Goal: Check status

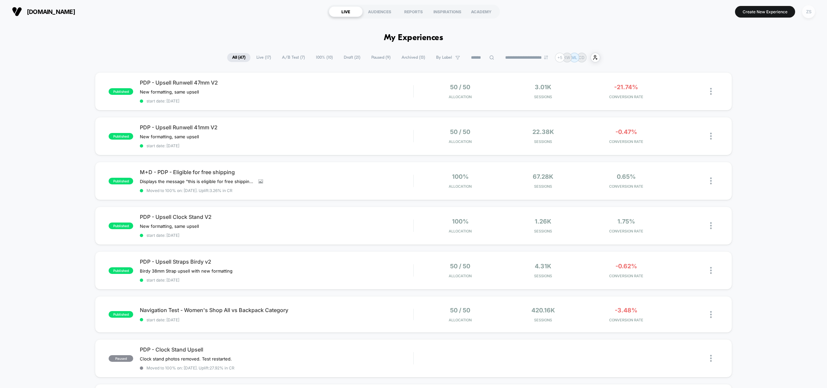
click at [812, 10] on div "ZS" at bounding box center [808, 11] width 13 height 13
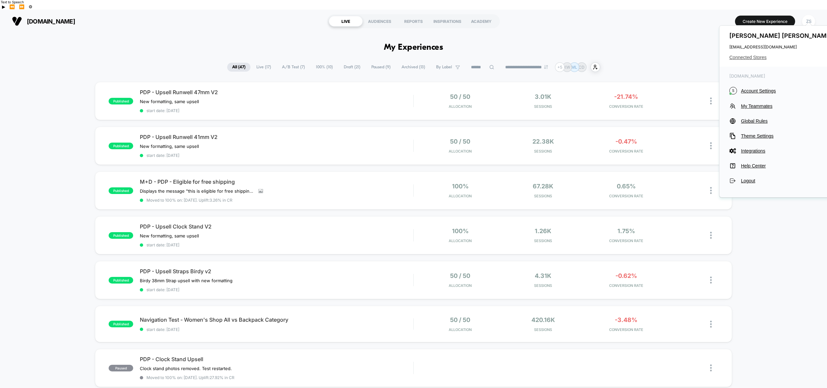
click at [764, 59] on span "Connected Stores" at bounding box center [781, 57] width 105 height 5
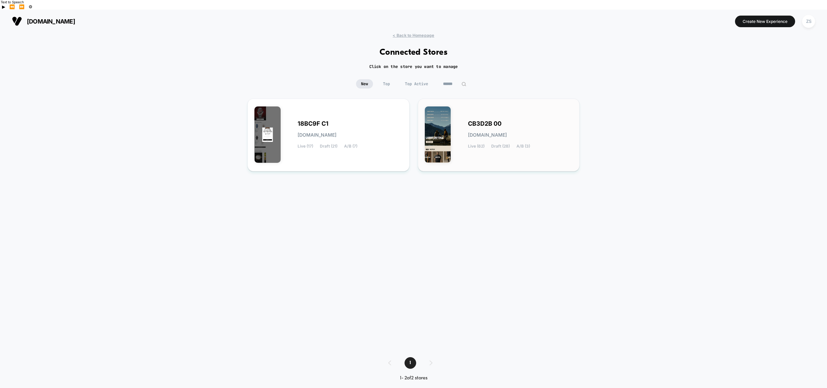
click at [484, 122] on div "CB3D2B 00 [DOMAIN_NAME] Live (62) Draft (28) A/B (3)" at bounding box center [520, 135] width 105 height 27
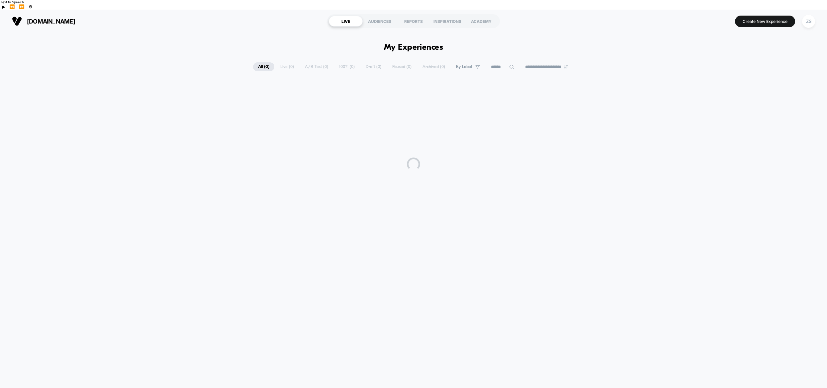
click at [335, 34] on div "**********" at bounding box center [413, 212] width 827 height 359
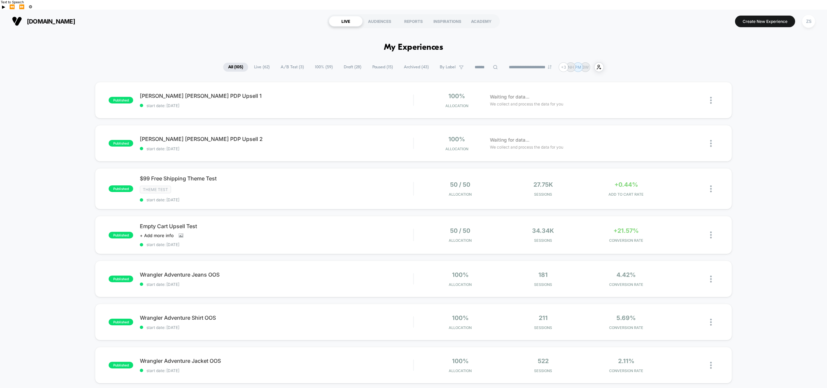
drag, startPoint x: 374, startPoint y: 34, endPoint x: 471, endPoint y: 39, distance: 97.4
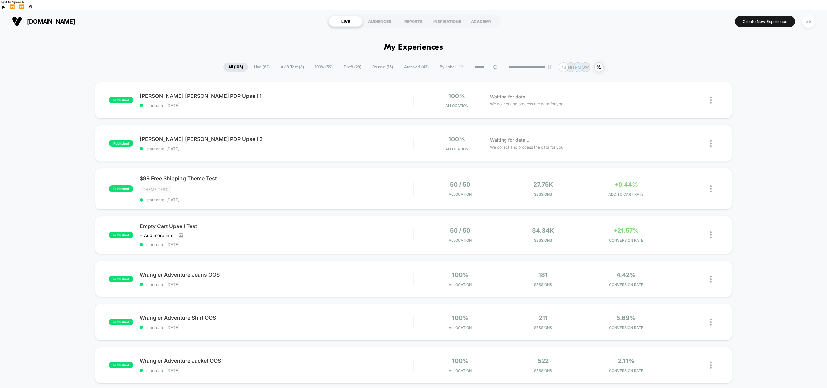
drag, startPoint x: 458, startPoint y: 45, endPoint x: 470, endPoint y: 41, distance: 13.3
click at [210, 186] on div "Theme Test" at bounding box center [276, 190] width 273 height 8
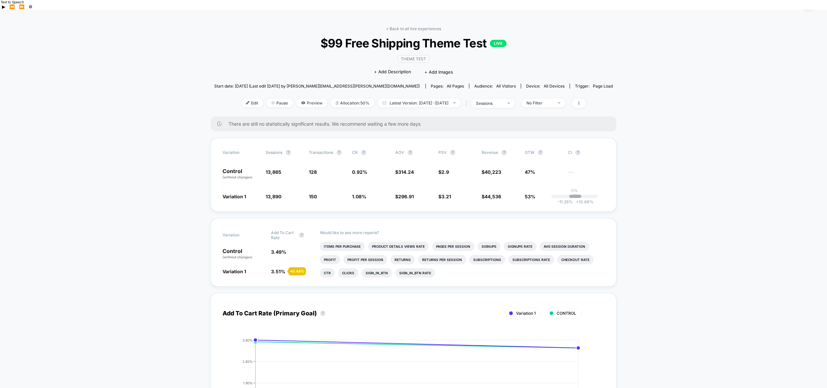
scroll to position [35, 0]
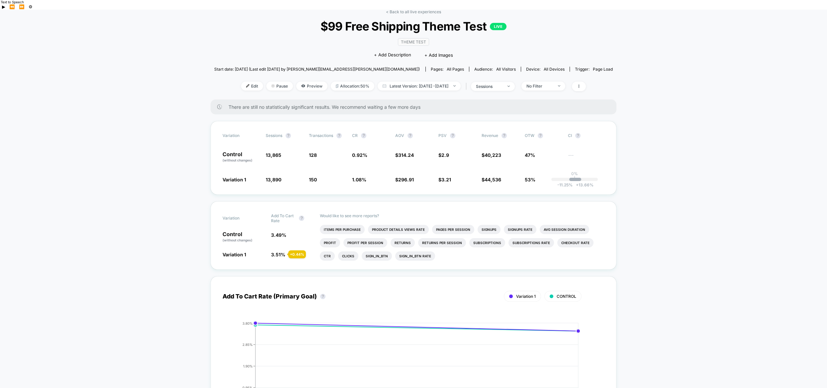
drag, startPoint x: 194, startPoint y: 179, endPoint x: 194, endPoint y: 144, distance: 34.2
drag, startPoint x: 196, startPoint y: 175, endPoint x: 197, endPoint y: 185, distance: 9.7
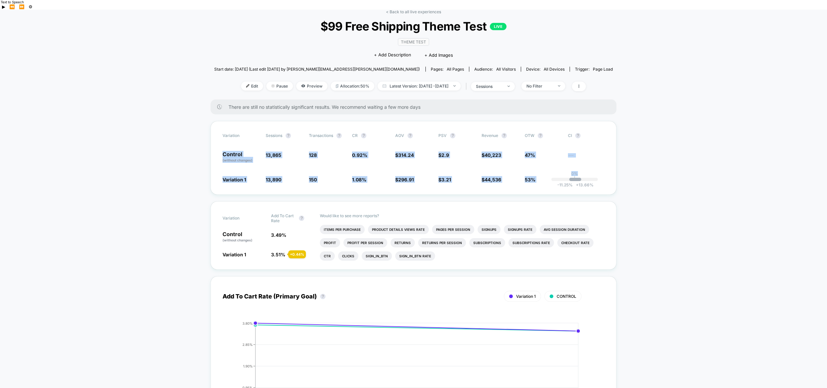
drag, startPoint x: 251, startPoint y: 152, endPoint x: 642, endPoint y: 182, distance: 392.0
drag, startPoint x: 221, startPoint y: 141, endPoint x: 623, endPoint y: 180, distance: 404.0
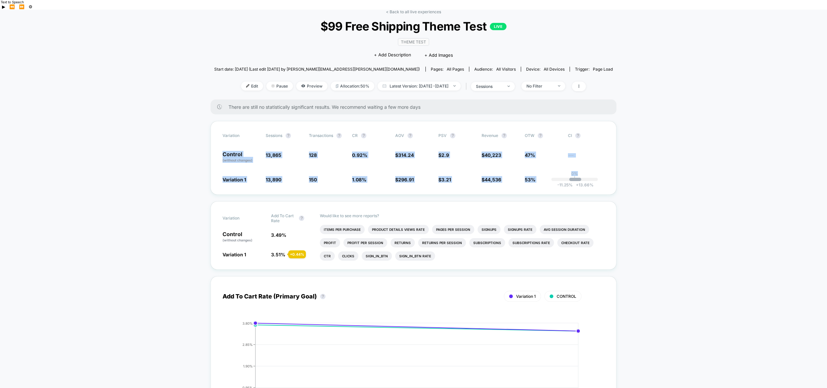
drag, startPoint x: 218, startPoint y: 123, endPoint x: 606, endPoint y: 175, distance: 391.3
click at [606, 175] on div "Variation Sessions ? Transactions ? CR ? AOV ? PSV ? Revenue ? OTW ? CI ? Contr…" at bounding box center [414, 158] width 406 height 74
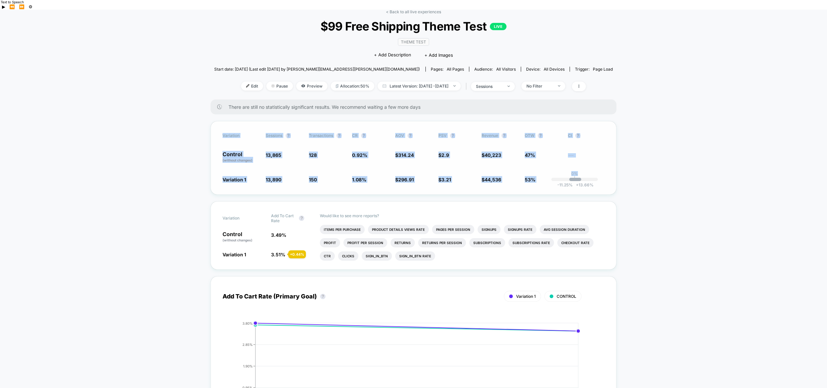
drag, startPoint x: 609, startPoint y: 180, endPoint x: 217, endPoint y: 119, distance: 396.9
click at [217, 121] on div "Variation Sessions ? Transactions ? CR ? AOV ? PSV ? Revenue ? OTW ? CI ? Contr…" at bounding box center [414, 158] width 406 height 74
drag, startPoint x: 234, startPoint y: 125, endPoint x: 610, endPoint y: 176, distance: 379.0
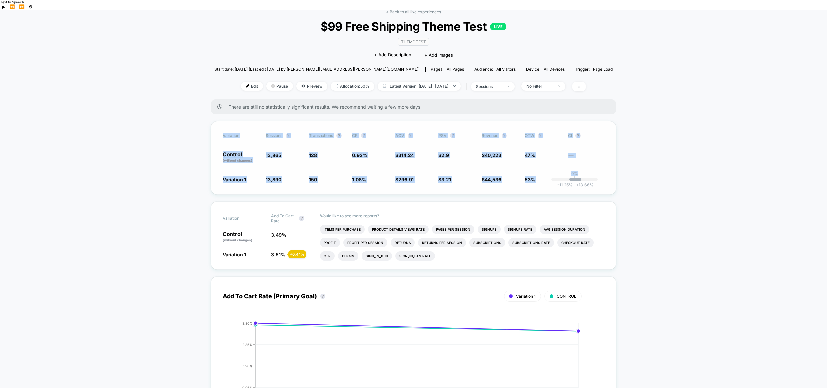
click at [610, 176] on div "Variation Sessions ? Transactions ? CR ? AOV ? PSV ? Revenue ? OTW ? CI ? Contr…" at bounding box center [414, 158] width 406 height 74
drag, startPoint x: 215, startPoint y: 121, endPoint x: 607, endPoint y: 178, distance: 395.9
click at [607, 178] on div "Variation Sessions ? Transactions ? CR ? AOV ? PSV ? Revenue ? OTW ? CI ? Contr…" at bounding box center [414, 158] width 406 height 74
drag, startPoint x: 607, startPoint y: 178, endPoint x: 226, endPoint y: 117, distance: 385.7
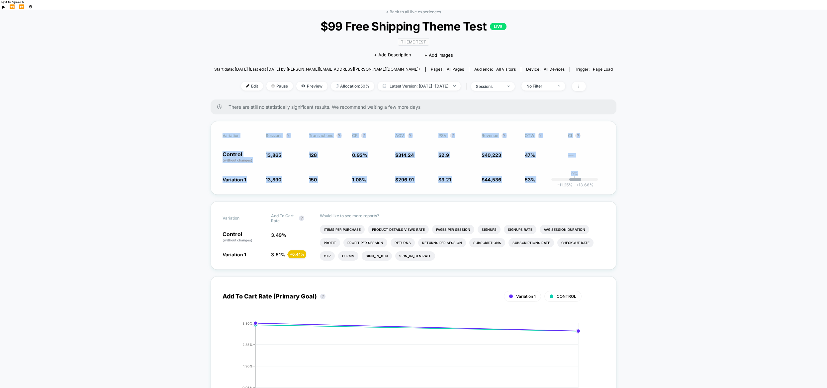
click at [226, 121] on div "Variation Sessions ? Transactions ? CR ? AOV ? PSV ? Revenue ? OTW ? CI ? Contr…" at bounding box center [414, 158] width 406 height 74
click at [221, 121] on div "Variation Sessions ? Transactions ? CR ? AOV ? PSV ? Revenue ? OTW ? CI ? Contr…" at bounding box center [414, 158] width 406 height 74
drag, startPoint x: 220, startPoint y: 113, endPoint x: 612, endPoint y: 182, distance: 398.2
click at [612, 182] on div "Variation Sessions ? Transactions ? CR ? AOV ? PSV ? Revenue ? OTW ? CI ? Contr…" at bounding box center [414, 158] width 406 height 74
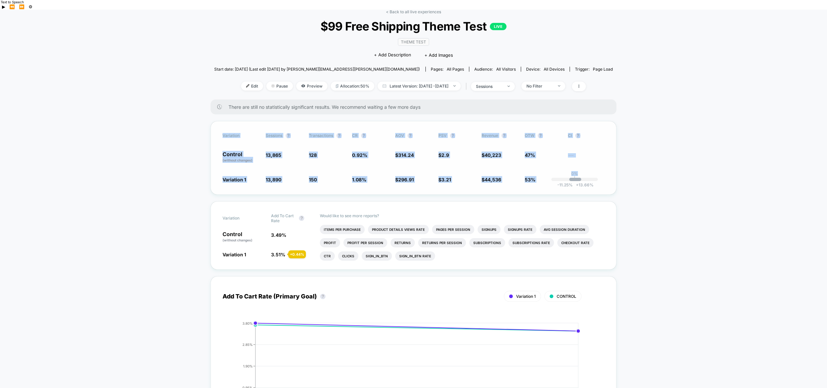
drag, startPoint x: 613, startPoint y: 180, endPoint x: 235, endPoint y: 118, distance: 382.7
click at [235, 121] on div "Variation Sessions ? Transactions ? CR ? AOV ? PSV ? Revenue ? OTW ? CI ? Contr…" at bounding box center [414, 158] width 406 height 74
drag, startPoint x: 235, startPoint y: 118, endPoint x: 370, endPoint y: 135, distance: 135.6
click at [235, 121] on div "Variation Sessions ? Transactions ? CR ? AOV ? PSV ? Revenue ? OTW ? CI ? Contr…" at bounding box center [414, 158] width 406 height 74
drag, startPoint x: 212, startPoint y: 116, endPoint x: 602, endPoint y: 177, distance: 394.5
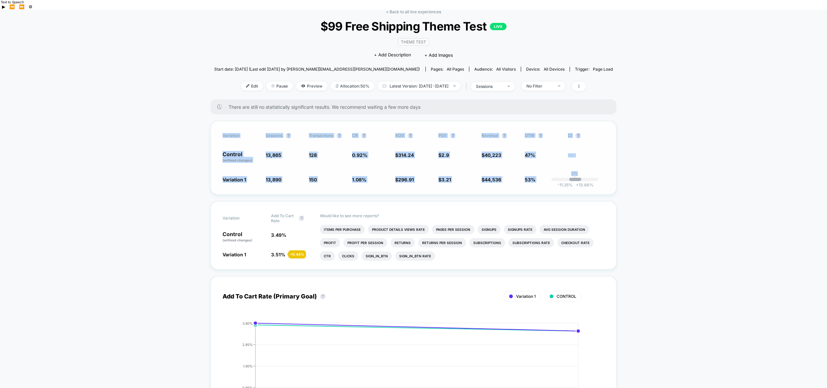
click at [602, 177] on div "Variation Sessions ? Transactions ? CR ? AOV ? PSV ? Revenue ? OTW ? CI ? Contr…" at bounding box center [414, 158] width 406 height 74
click at [603, 177] on div "Variation Sessions ? Transactions ? CR ? AOV ? PSV ? Revenue ? OTW ? CI ? Contr…" at bounding box center [414, 158] width 406 height 74
drag, startPoint x: 283, startPoint y: 136, endPoint x: 222, endPoint y: 120, distance: 62.1
click at [222, 121] on div "Variation Sessions ? Transactions ? CR ? AOV ? PSV ? Revenue ? OTW ? CI ? Contr…" at bounding box center [414, 158] width 406 height 74
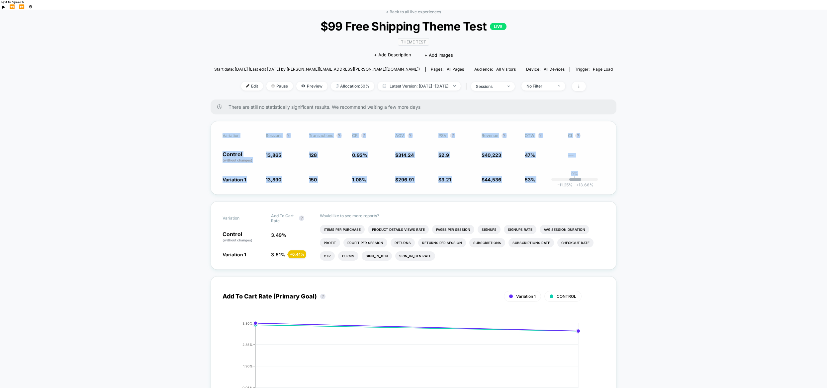
drag, startPoint x: 222, startPoint y: 116, endPoint x: 598, endPoint y: 179, distance: 381.4
click at [598, 179] on div "Variation Sessions ? Transactions ? CR ? AOV ? PSV ? Revenue ? OTW ? CI ? Contr…" at bounding box center [414, 158] width 406 height 74
